Goal: Check status: Check status

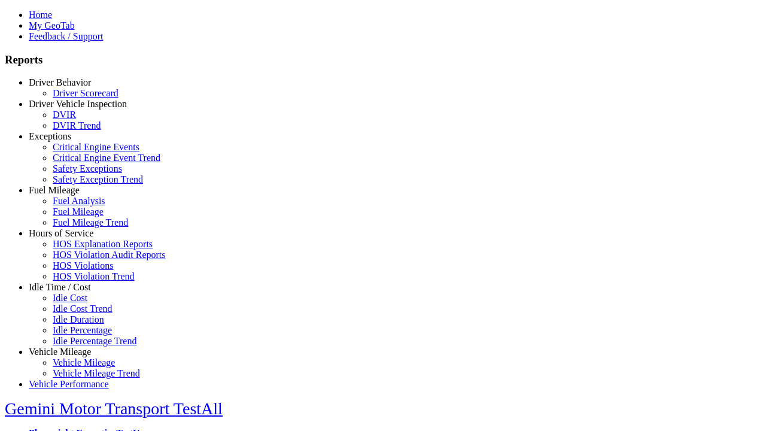
click at [69, 87] on link "Driver Behavior" at bounding box center [60, 82] width 62 height 10
click at [78, 98] on link "Driver Scorecard" at bounding box center [86, 93] width 66 height 10
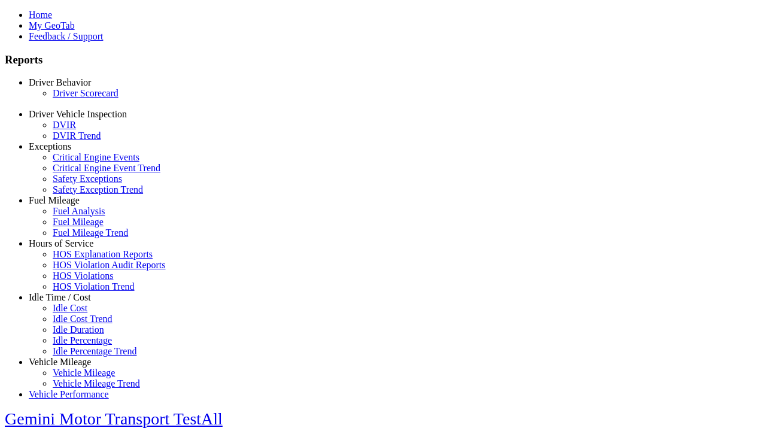
scroll to position [250, 0]
